Goal: Task Accomplishment & Management: Complete application form

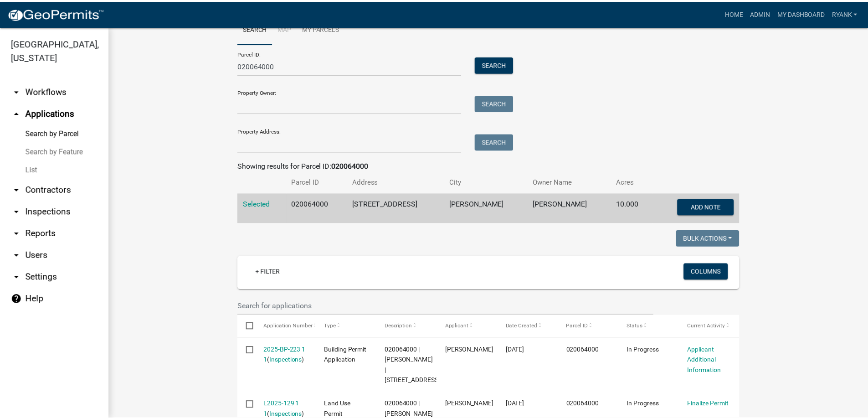
scroll to position [46, 0]
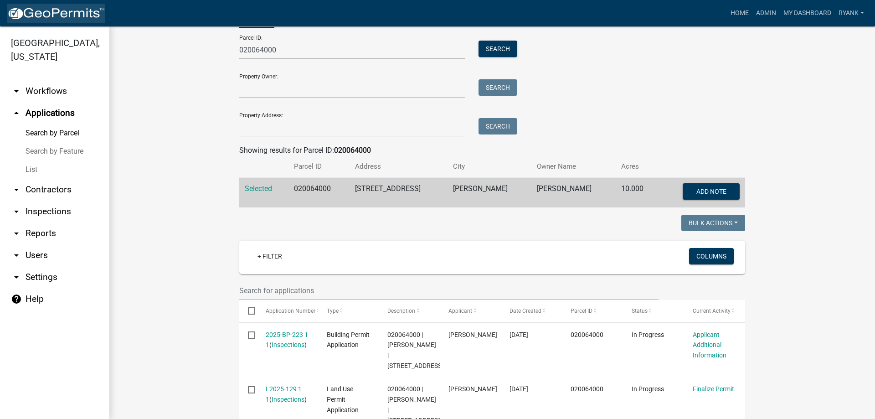
click at [56, 15] on img at bounding box center [56, 14] width 98 height 14
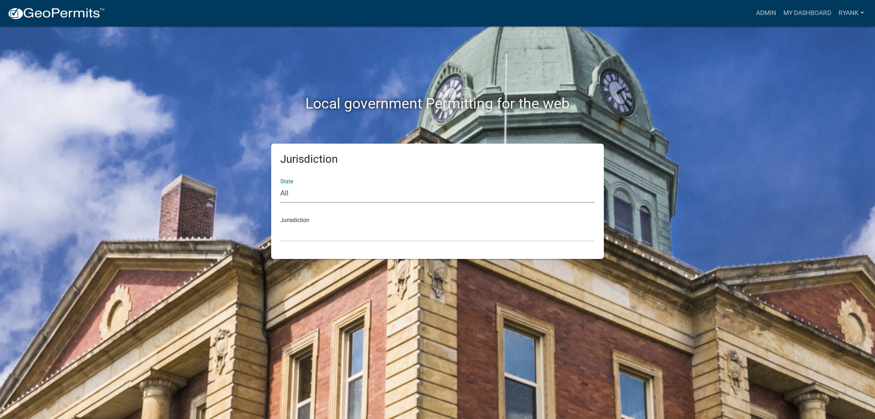
click at [298, 201] on select "All [US_STATE] [US_STATE] [US_STATE] [US_STATE] [US_STATE] [US_STATE] [US_STATE…" at bounding box center [437, 193] width 314 height 19
select select "[US_STATE]"
click at [280, 184] on select "All [US_STATE] [US_STATE] [US_STATE] [US_STATE] [US_STATE] [US_STATE] [US_STATE…" at bounding box center [437, 193] width 314 height 19
click at [304, 238] on select "[GEOGRAPHIC_DATA], [US_STATE] [GEOGRAPHIC_DATA], [US_STATE] [GEOGRAPHIC_DATA], …" at bounding box center [437, 232] width 314 height 19
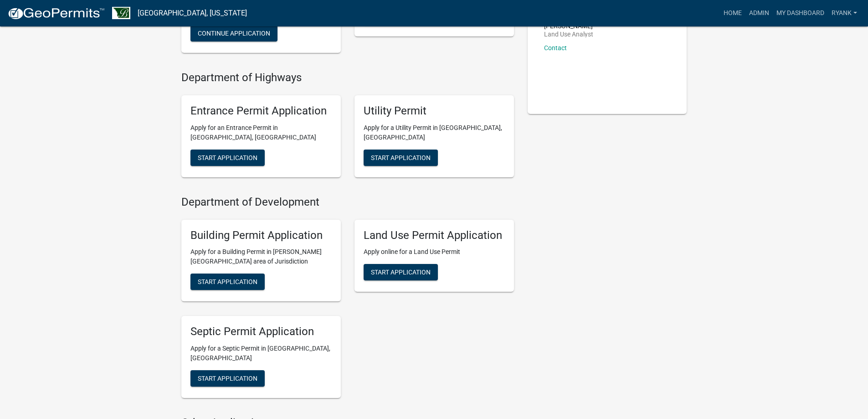
scroll to position [182, 0]
click at [411, 275] on span "Start Application" at bounding box center [401, 271] width 60 height 7
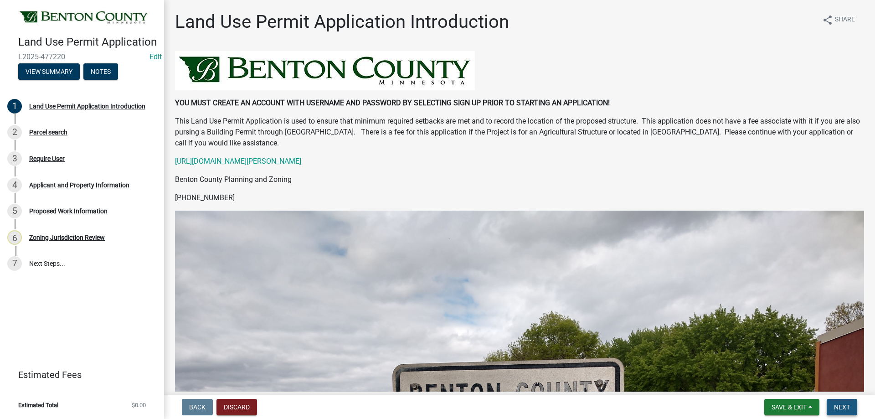
click at [838, 410] on span "Next" at bounding box center [842, 406] width 16 height 7
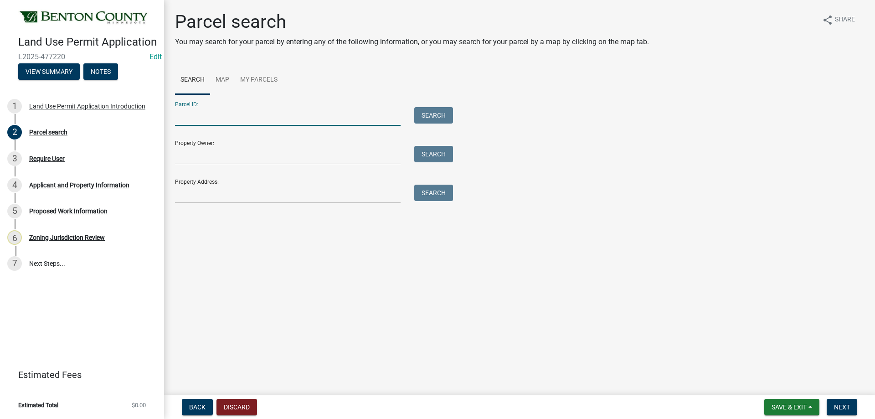
paste input "090037300"
type input "090037300"
click at [437, 114] on button "Search" at bounding box center [433, 115] width 39 height 16
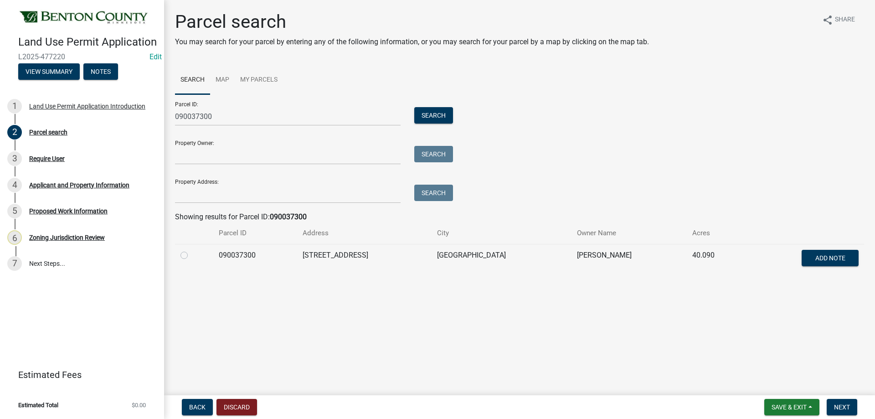
click at [191, 250] on label at bounding box center [191, 250] width 0 height 0
click at [191, 254] on input "radio" at bounding box center [194, 253] width 6 height 6
radio input "true"
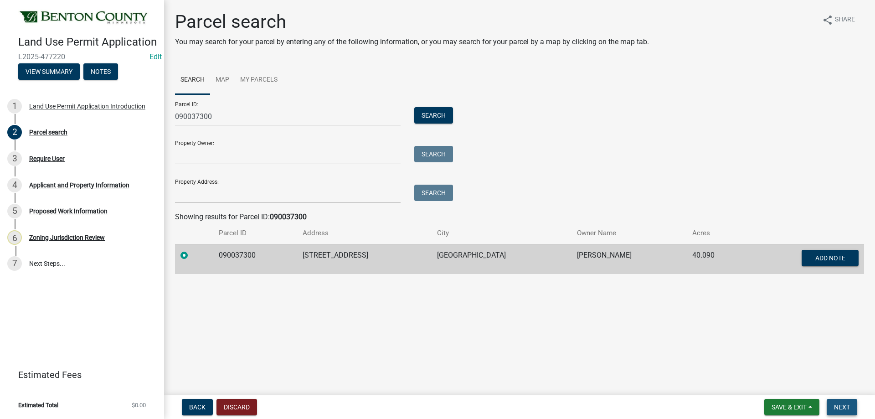
click at [848, 402] on button "Next" at bounding box center [842, 407] width 31 height 16
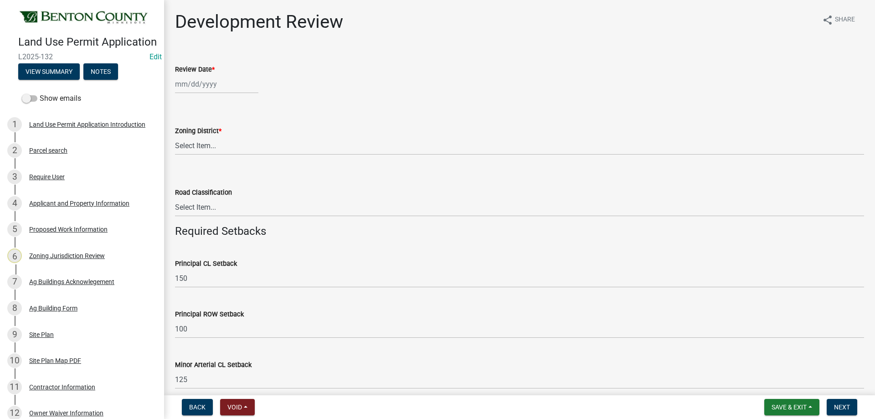
click at [215, 93] on wm-data-entity-input "Review Date *" at bounding box center [519, 76] width 689 height 51
click at [215, 88] on div at bounding box center [216, 84] width 83 height 19
select select "9"
select select "2025"
click at [228, 148] on div "11" at bounding box center [228, 147] width 15 height 15
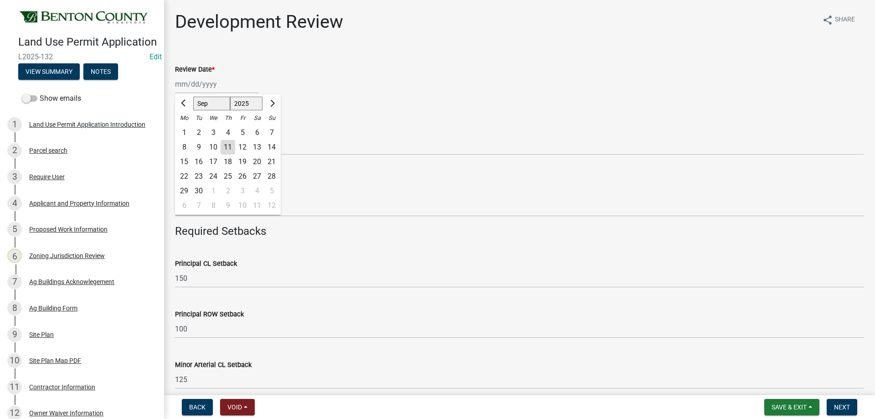
type input "09/11/2025"
click at [199, 149] on select "Select Item... A B B-2 I-1 I-2 OSD/R-1 PUD R-1 R-2 R-3 R-3/MUD R-A R-S Sauk Rap…" at bounding box center [519, 145] width 689 height 19
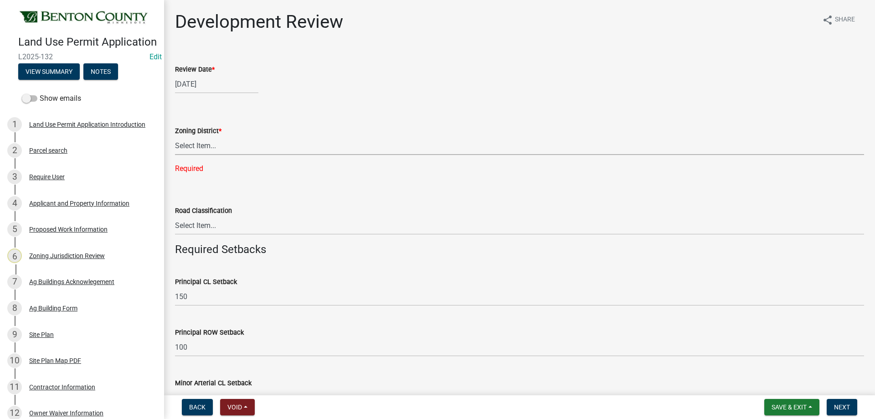
click at [229, 153] on select "Select Item... A B B-2 I-1 I-2 OSD/R-1 PUD R-1 R-2 R-3 R-3/MUD R-A R-S Sauk Rap…" at bounding box center [519, 145] width 689 height 19
click at [237, 146] on select "Select Item... A B B-2 I-1 I-2 OSD/R-1 PUD R-1 R-2 R-3 R-3/MUD R-A R-S Sauk Rap…" at bounding box center [519, 145] width 689 height 19
click at [175, 136] on select "Select Item... A B B-2 I-1 I-2 OSD/R-1 PUD R-1 R-2 R-3 R-3/MUD R-A R-S Sauk Rap…" at bounding box center [519, 145] width 689 height 19
select select "d2e7867d-5e24-48c4-bfac-6c9236854e2a"
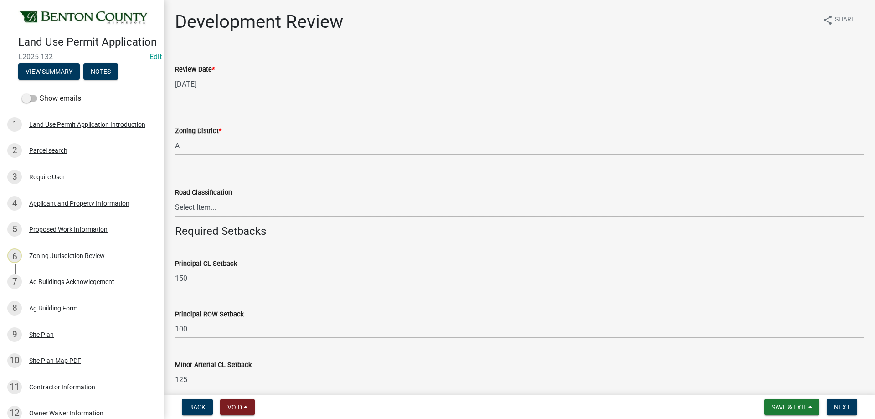
drag, startPoint x: 244, startPoint y: 216, endPoint x: 246, endPoint y: 209, distance: 7.4
click at [246, 209] on select "Select Item... Principal Arterial Minor Arterial County Road Township Road Town…" at bounding box center [519, 207] width 689 height 19
click at [175, 198] on select "Select Item... Principal Arterial Minor Arterial County Road Township Road Town…" at bounding box center [519, 207] width 689 height 19
select select "cfdec758-4780-4e30-9591-cd6a24df027f"
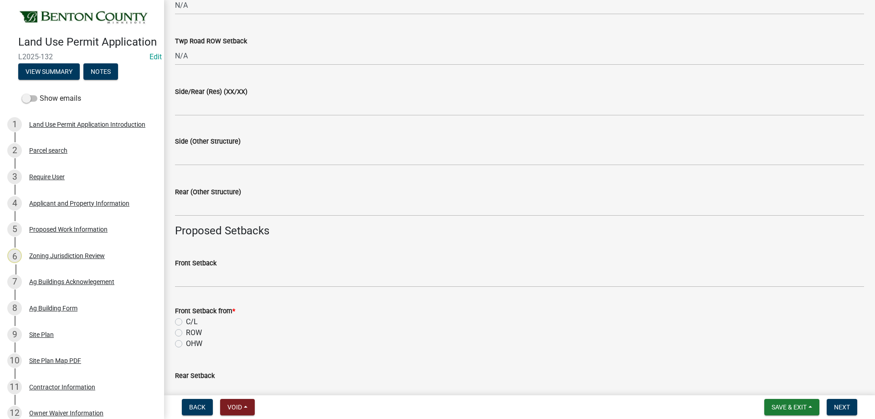
scroll to position [592, 0]
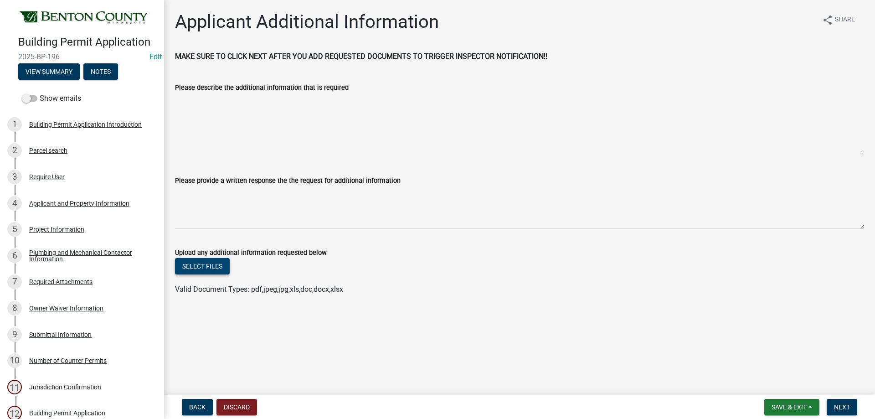
click at [202, 266] on button "Select files" at bounding box center [202, 266] width 55 height 16
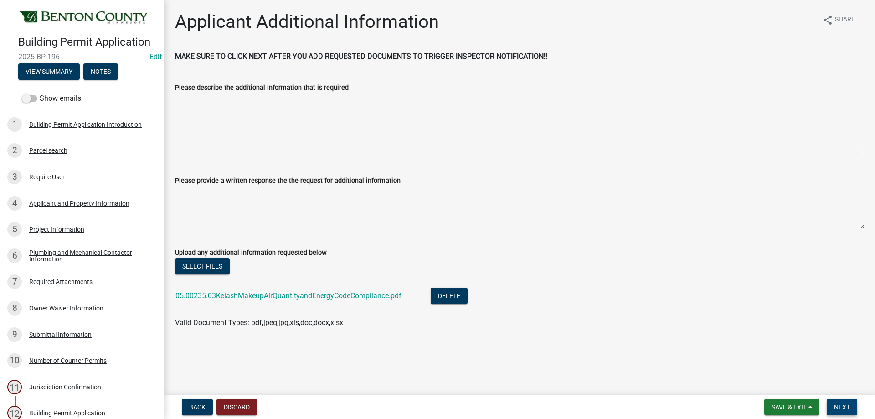
click at [849, 402] on button "Next" at bounding box center [842, 407] width 31 height 16
